Goal: Task Accomplishment & Management: Manage account settings

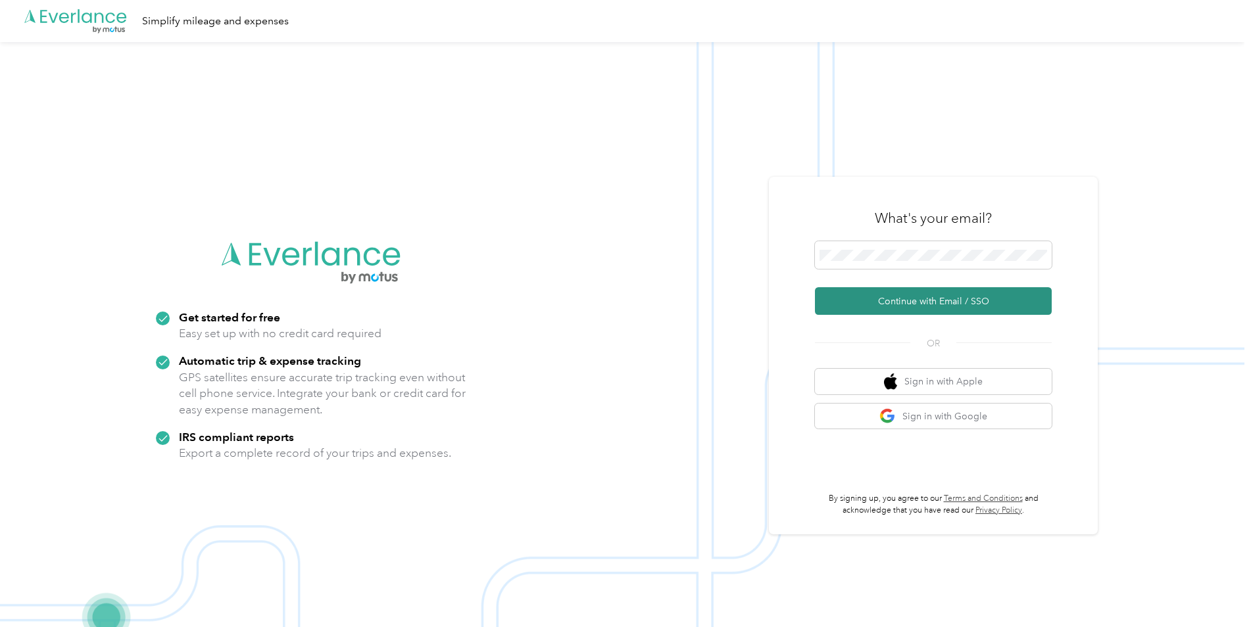
click at [899, 293] on button "Continue with Email / SSO" at bounding box center [933, 301] width 237 height 28
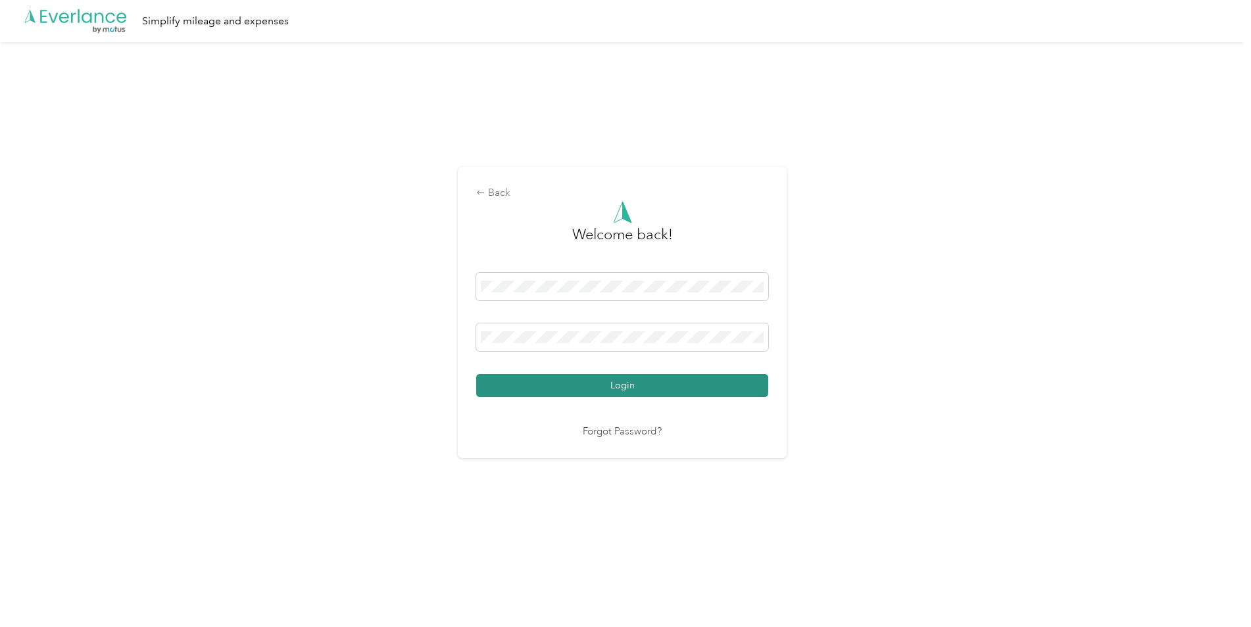
click at [654, 391] on button "Login" at bounding box center [622, 385] width 292 height 23
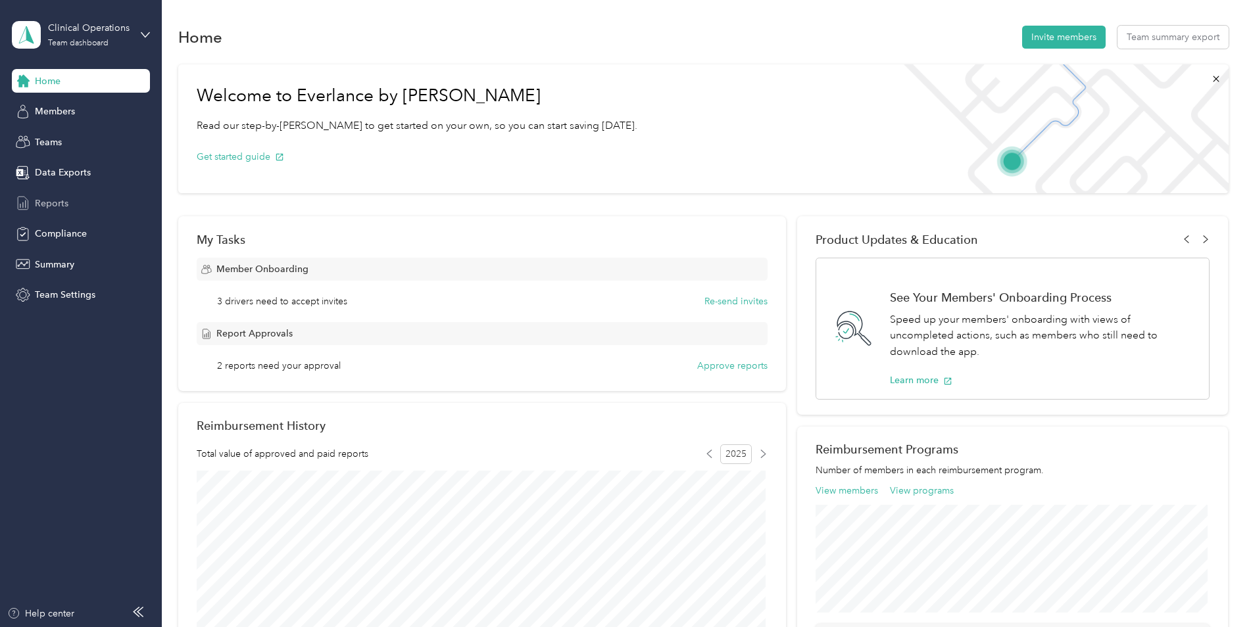
click at [53, 205] on span "Reports" at bounding box center [52, 204] width 34 height 14
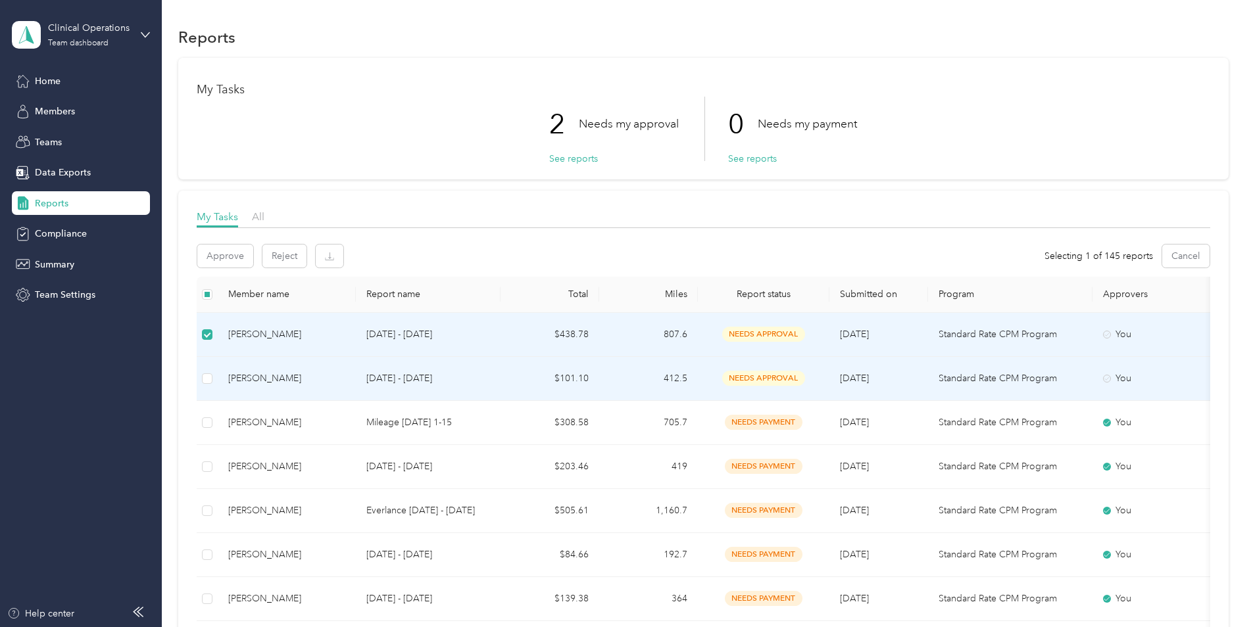
click at [213, 374] on td at bounding box center [207, 379] width 21 height 44
click at [224, 258] on button "Approve" at bounding box center [225, 256] width 56 height 23
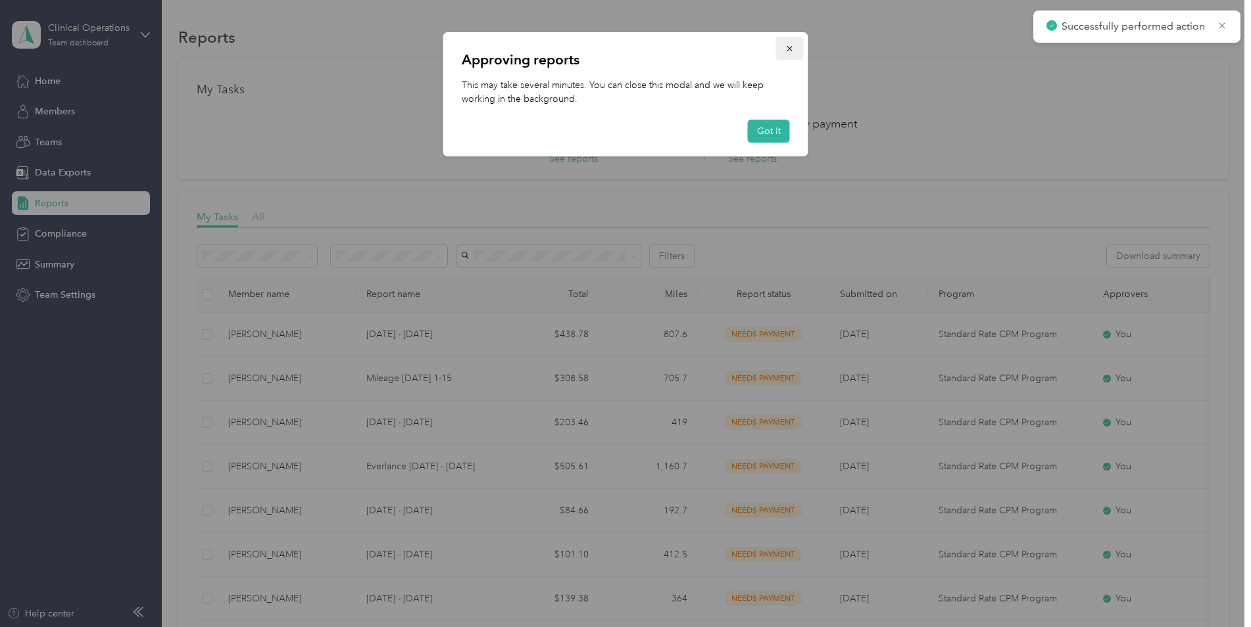
click at [787, 53] on icon "button" at bounding box center [789, 48] width 9 height 9
